Goal: Task Accomplishment & Management: Manage account settings

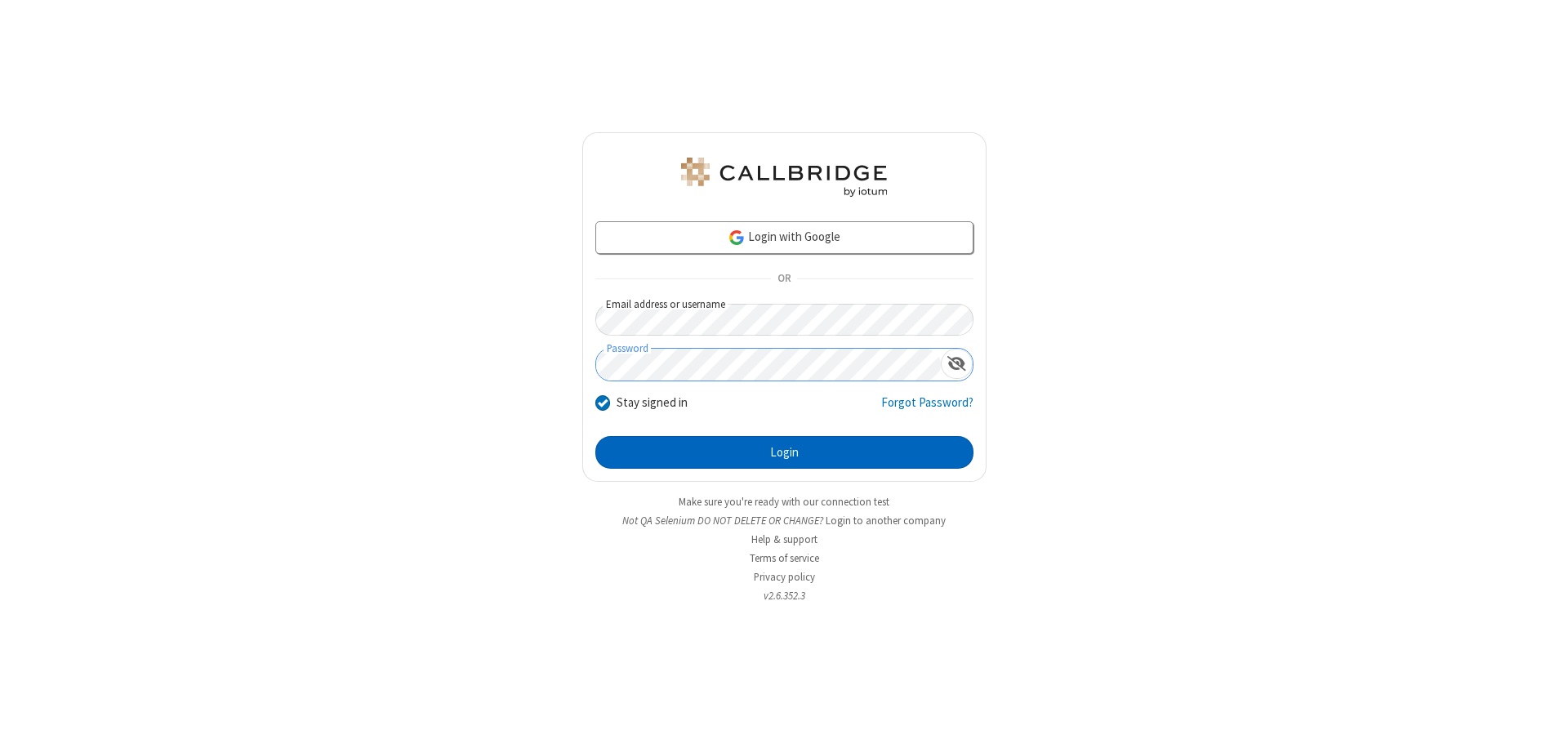
click at [784, 452] on button "Login" at bounding box center [784, 452] width 378 height 33
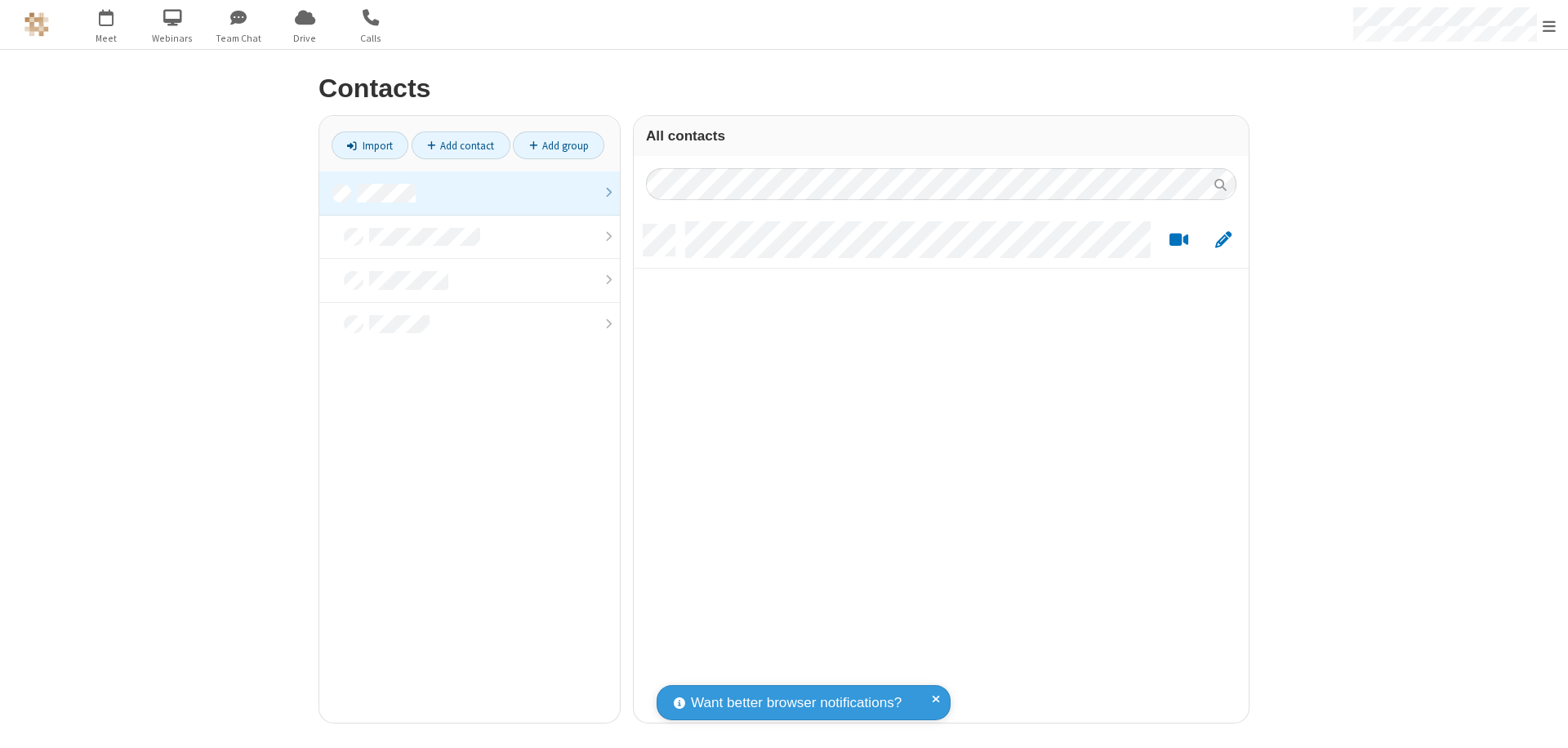
scroll to position [498, 603]
click at [469, 192] on link at bounding box center [469, 193] width 300 height 44
click at [461, 145] on link "Add contact" at bounding box center [460, 145] width 99 height 28
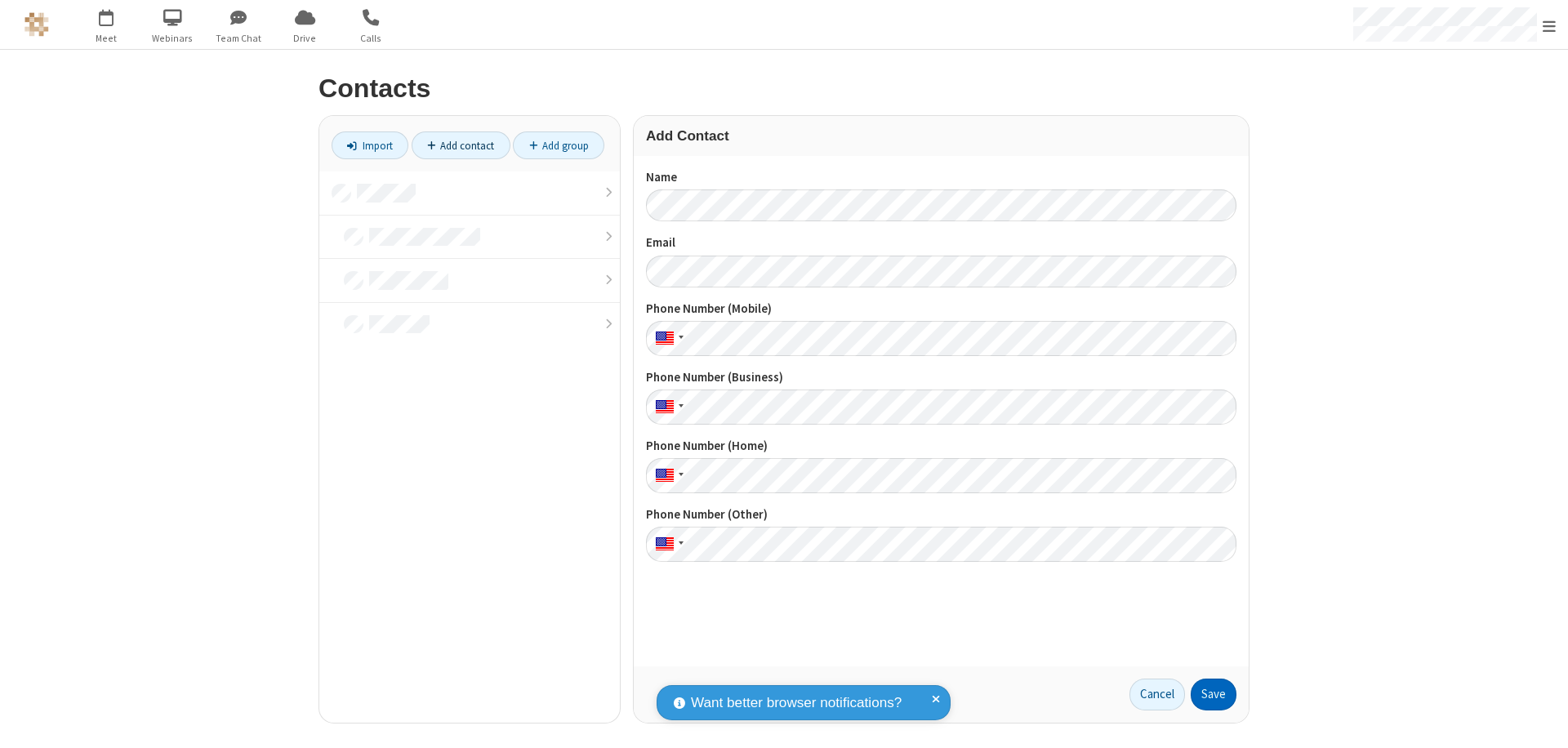
click at [1214, 695] on button "Save" at bounding box center [1214, 695] width 46 height 33
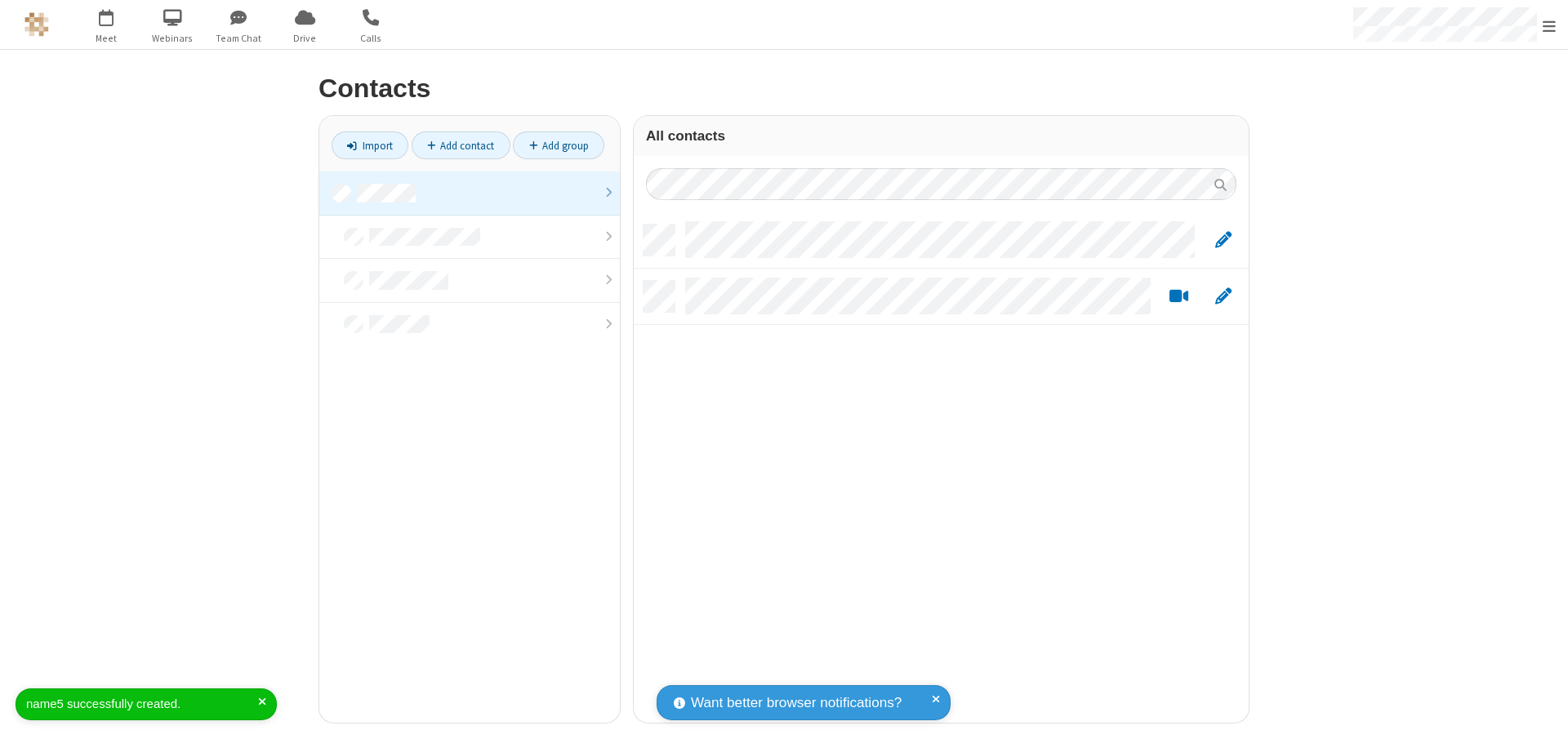
scroll to position [498, 603]
